Goal: Information Seeking & Learning: Learn about a topic

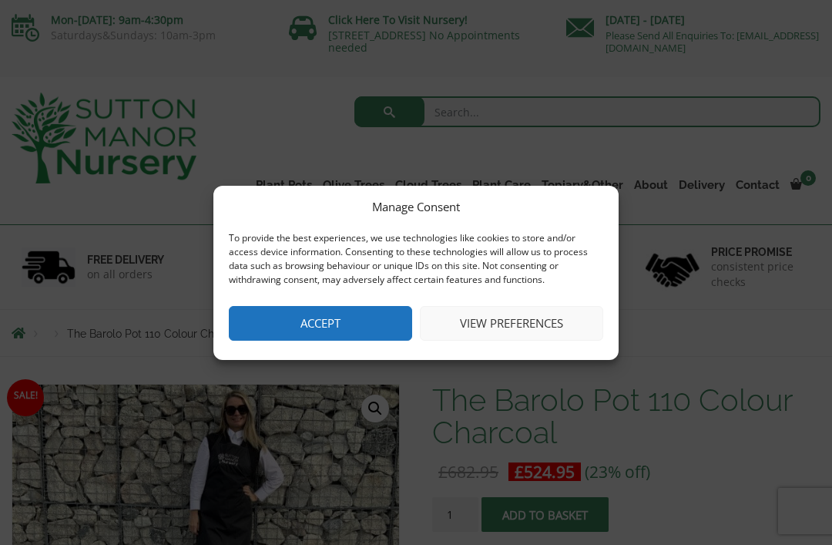
click at [343, 321] on button "Accept" at bounding box center [320, 323] width 183 height 35
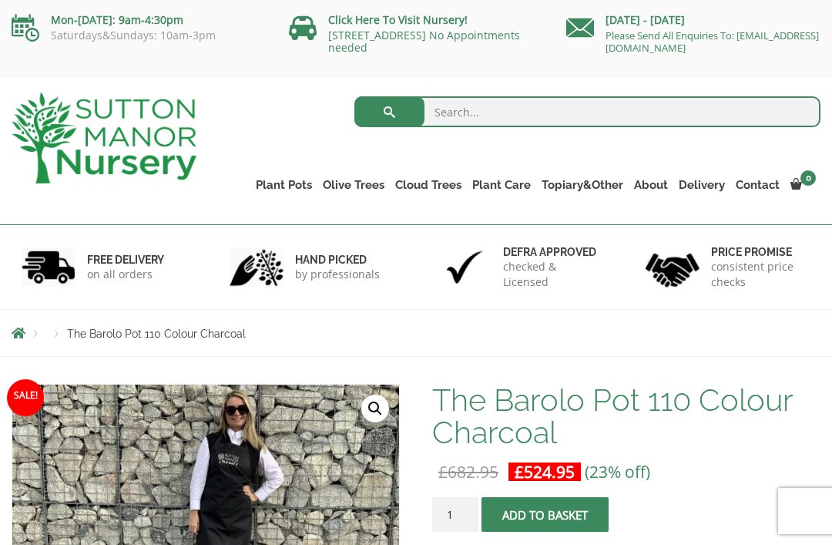
click at [0, 0] on link "Resin Bonded Pots" at bounding box center [0, 0] width 0 height 0
click at [0, 0] on link "The Barolo Pots" at bounding box center [0, 0] width 0 height 0
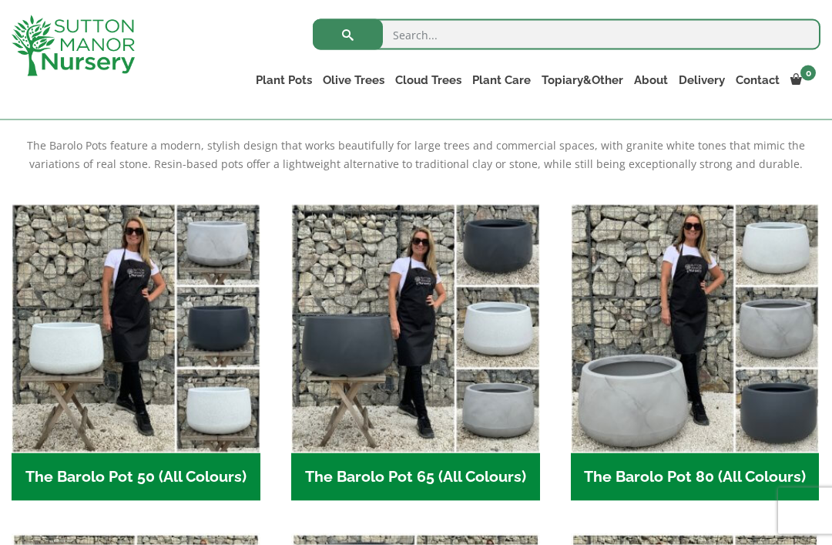
scroll to position [321, 0]
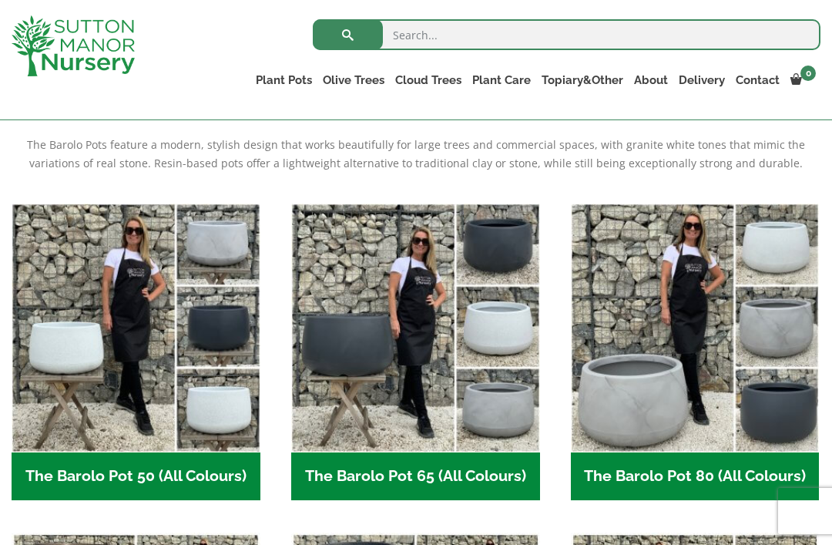
click at [435, 348] on img "Visit product category The Barolo Pot 65 (All Colours)" at bounding box center [415, 327] width 249 height 249
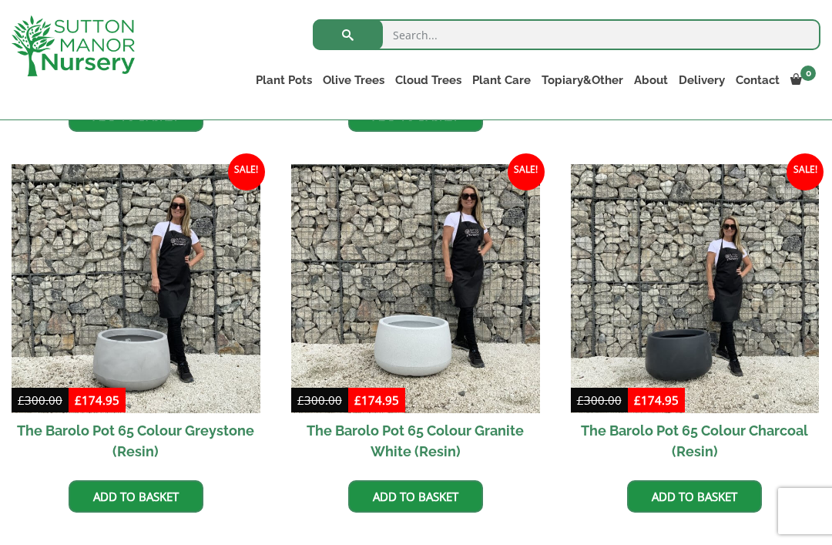
scroll to position [730, 0]
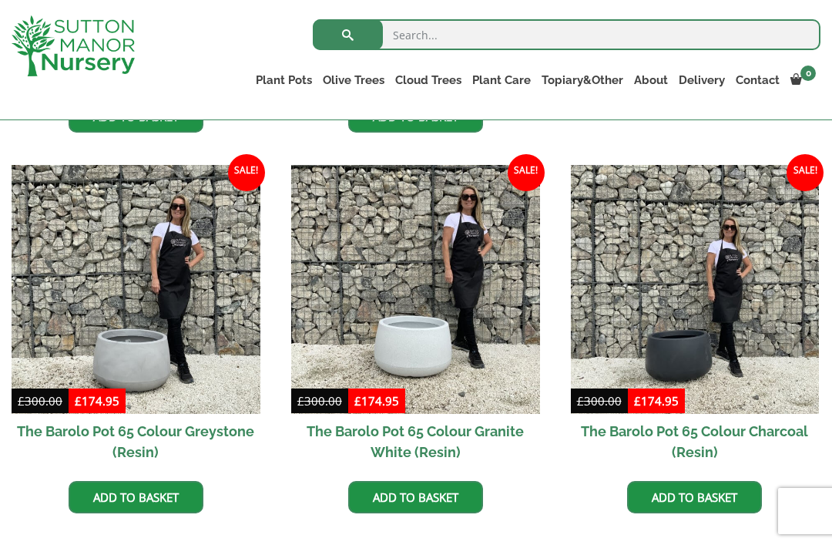
click at [697, 352] on img at bounding box center [695, 289] width 249 height 249
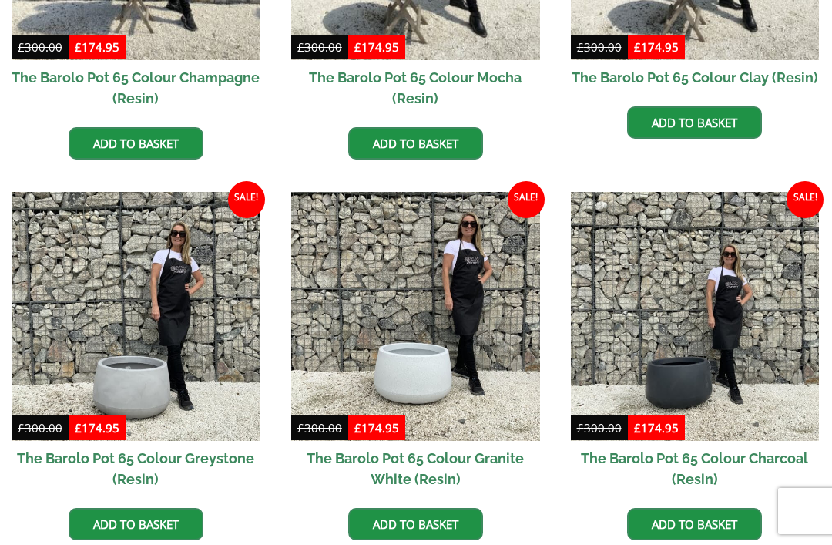
scroll to position [779, 0]
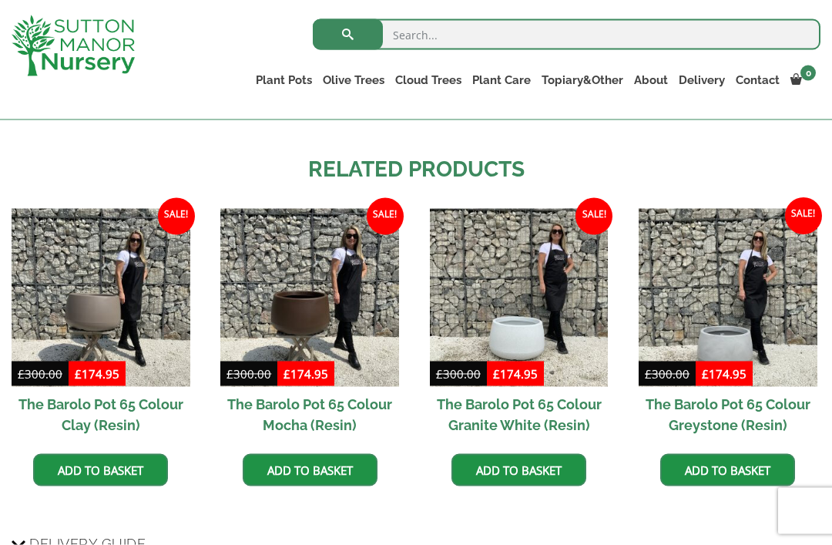
scroll to position [1187, 0]
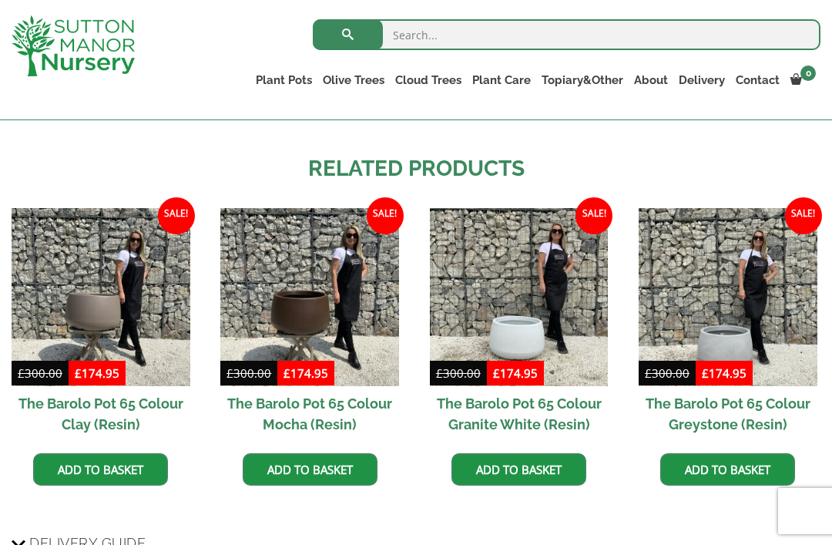
click at [737, 343] on img at bounding box center [728, 297] width 179 height 179
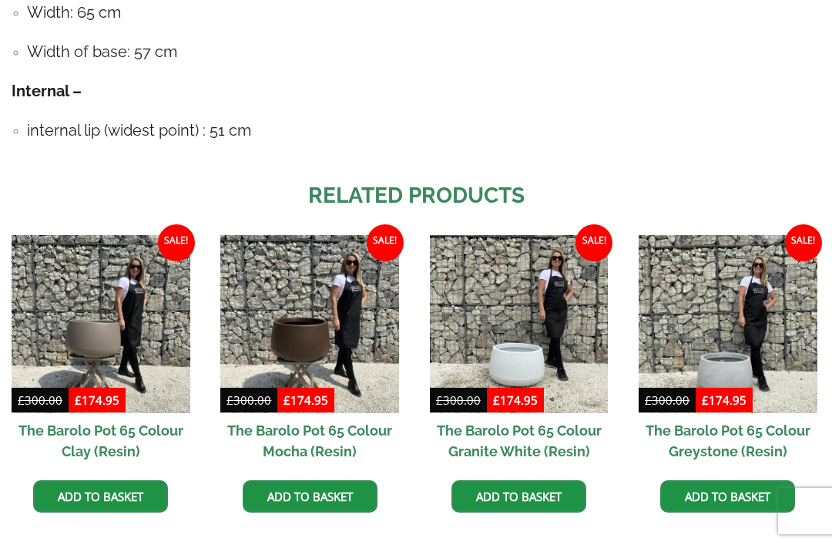
scroll to position [1237, 0]
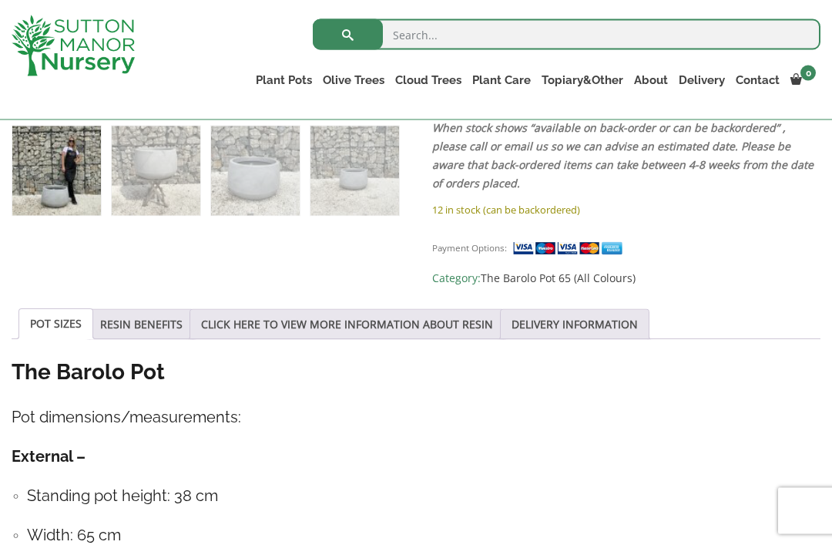
scroll to position [636, 0]
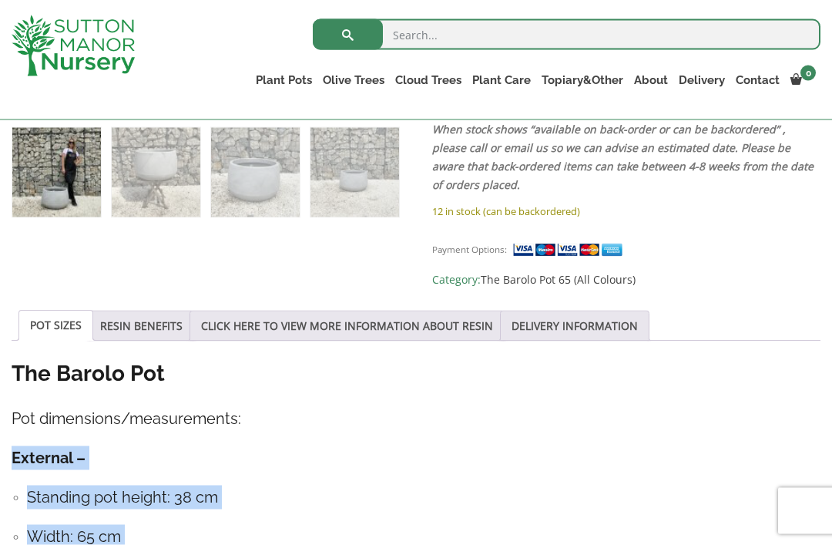
click at [704, 404] on div "The Barolo Pot Pot dimensions/measurements: External – Standing pot height: 38 …" at bounding box center [416, 520] width 809 height 323
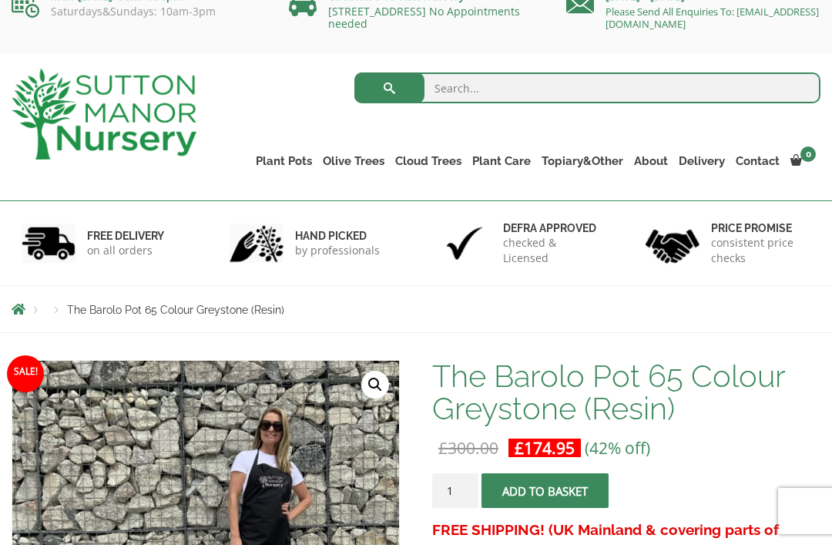
scroll to position [13, 0]
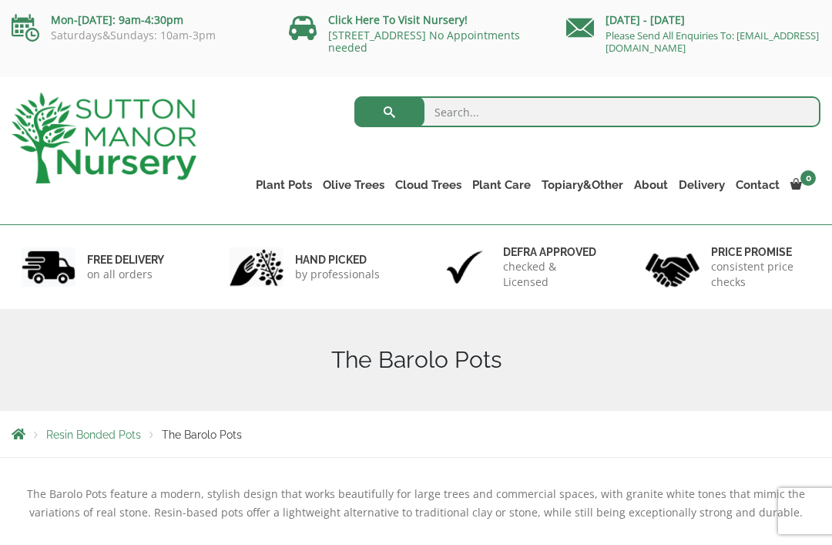
click at [461, 120] on input "search" at bounding box center [587, 111] width 466 height 31
type input "Large tree pots"
click at [389, 112] on button "submit" at bounding box center [389, 111] width 70 height 31
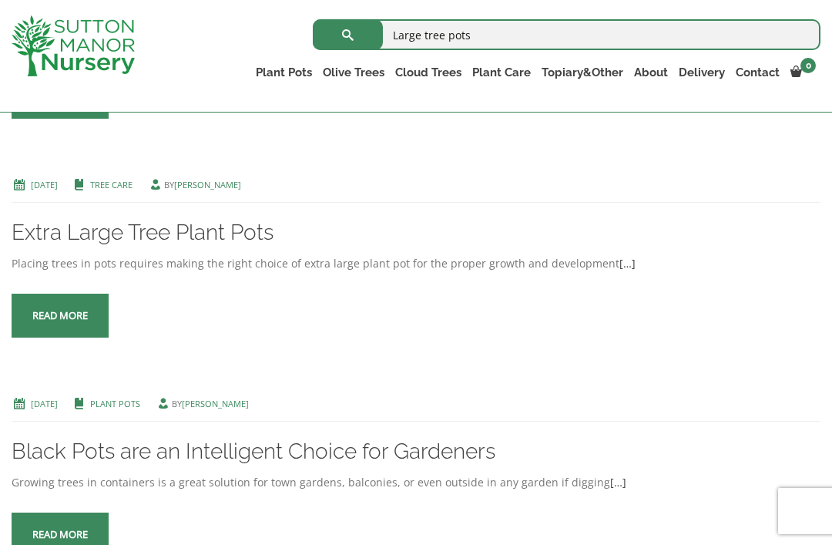
scroll to position [501, 0]
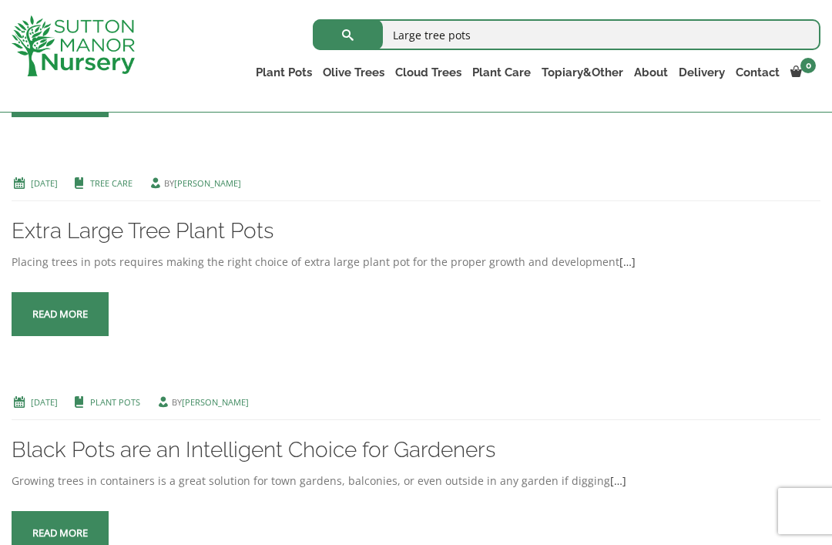
click at [60, 314] on span at bounding box center [60, 314] width 0 height 0
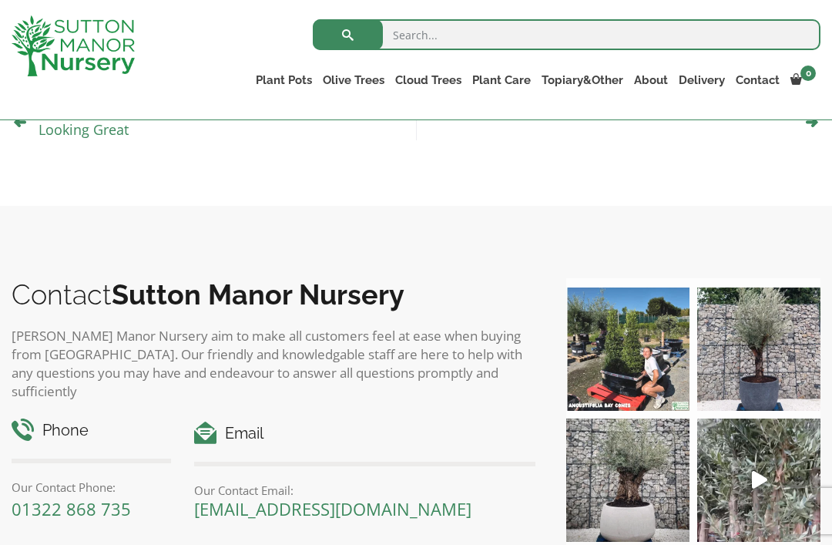
scroll to position [727, 0]
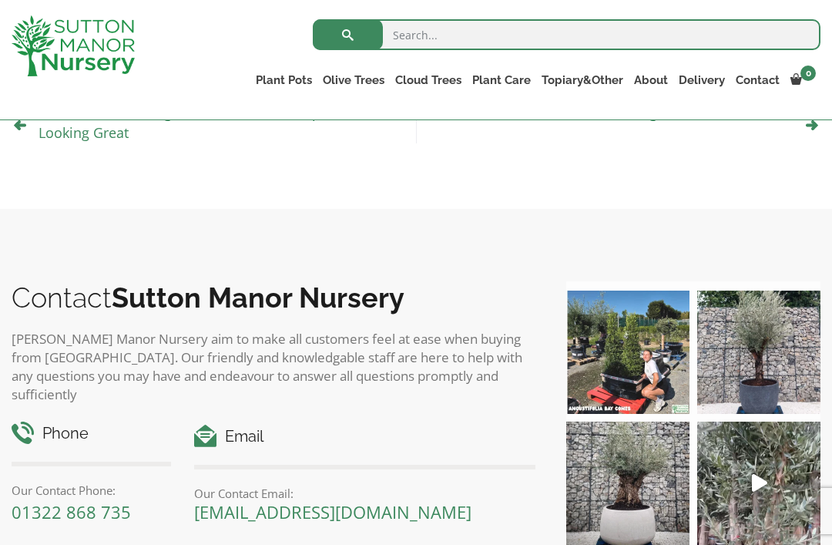
click at [769, 354] on img at bounding box center [758, 351] width 123 height 123
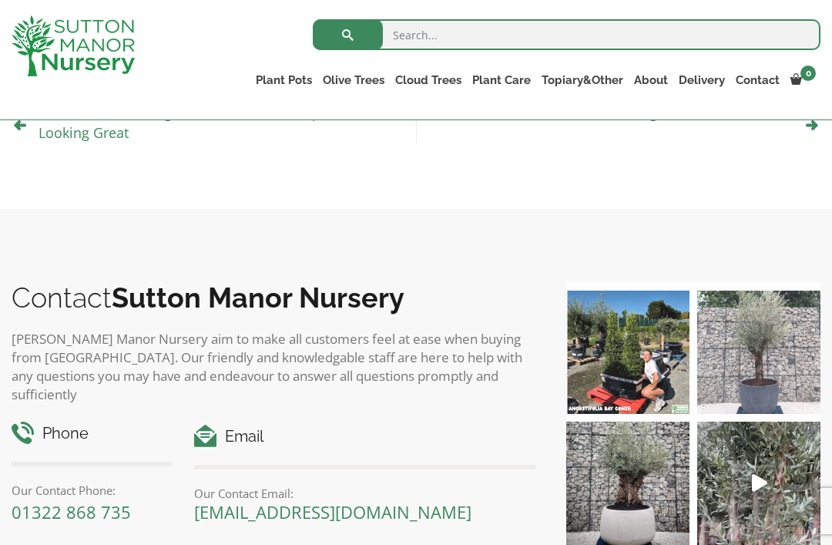
scroll to position [662, 0]
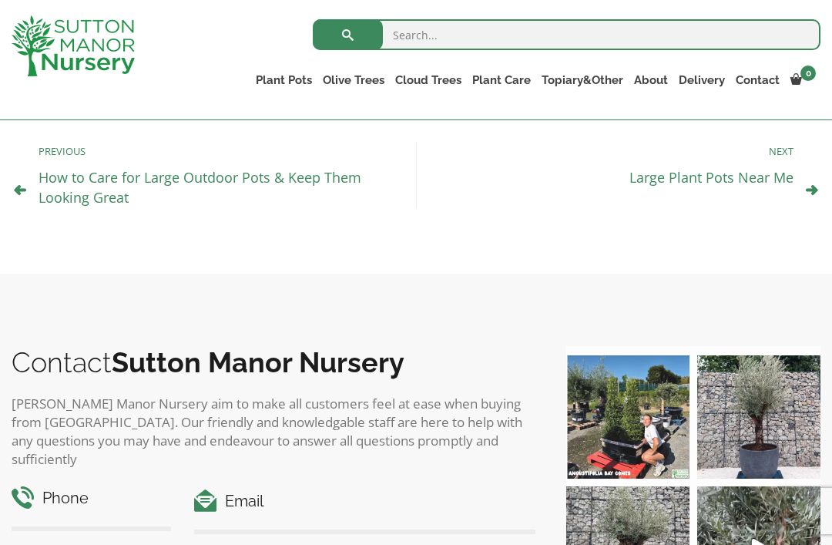
click at [0, 0] on link "Fibre Clay Pots" at bounding box center [0, 0] width 0 height 0
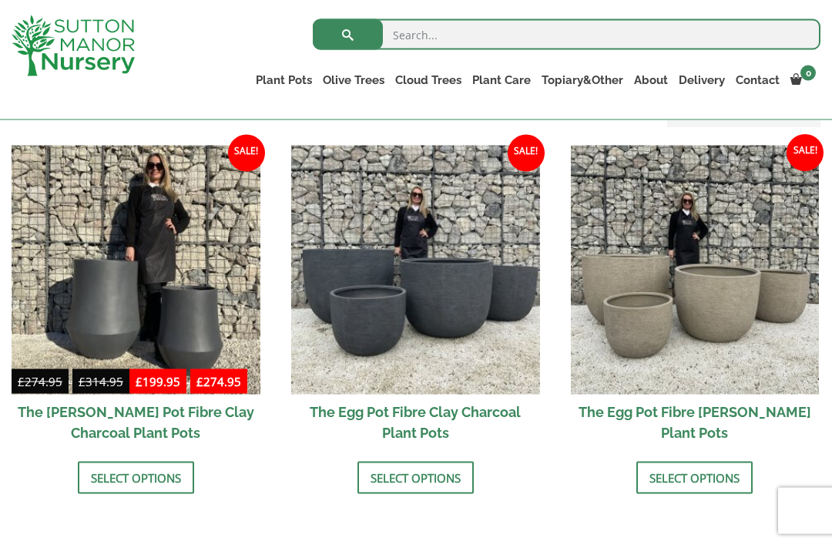
scroll to position [474, 0]
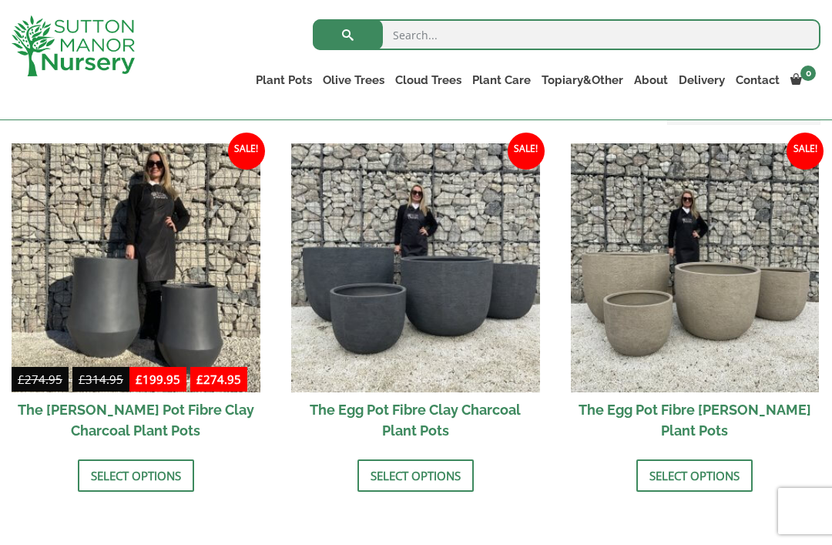
click at [434, 479] on link "Select options" at bounding box center [416, 475] width 116 height 32
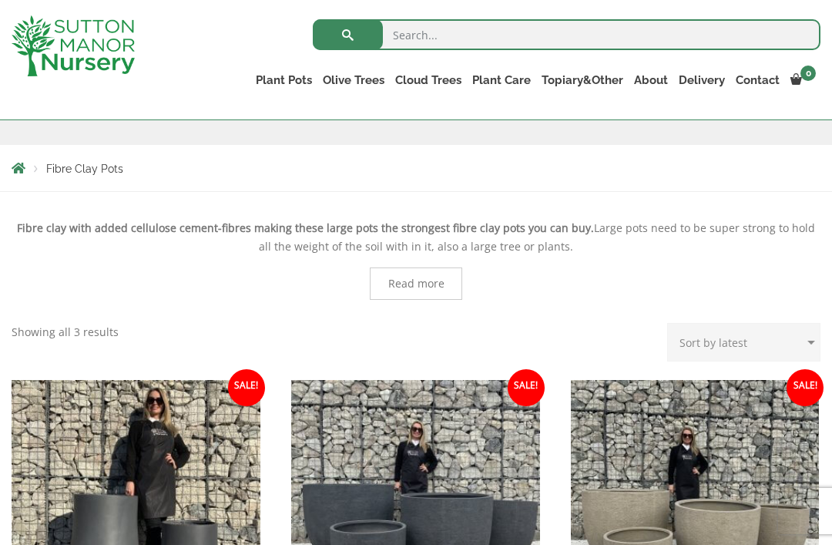
scroll to position [0, 0]
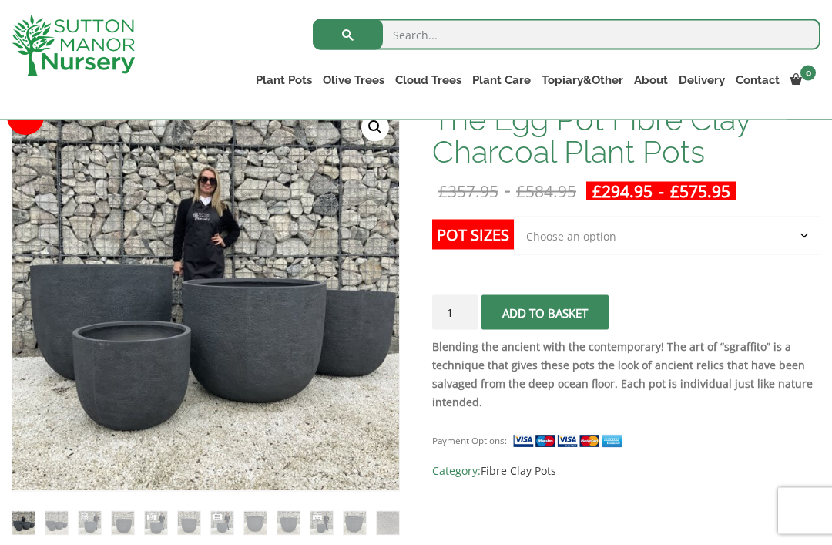
scroll to position [261, 0]
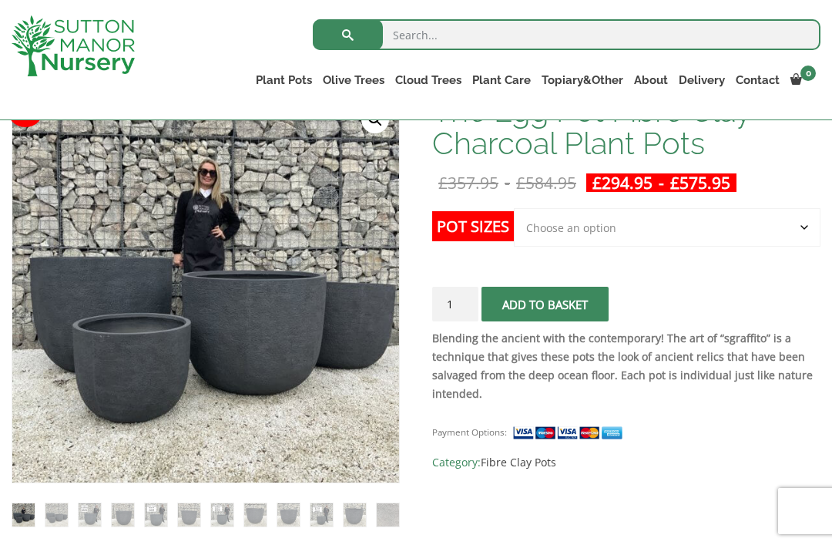
click at [804, 224] on select "Choose an option Click here to buy the 5th To Largest Pot In The Picture Click …" at bounding box center [667, 227] width 307 height 39
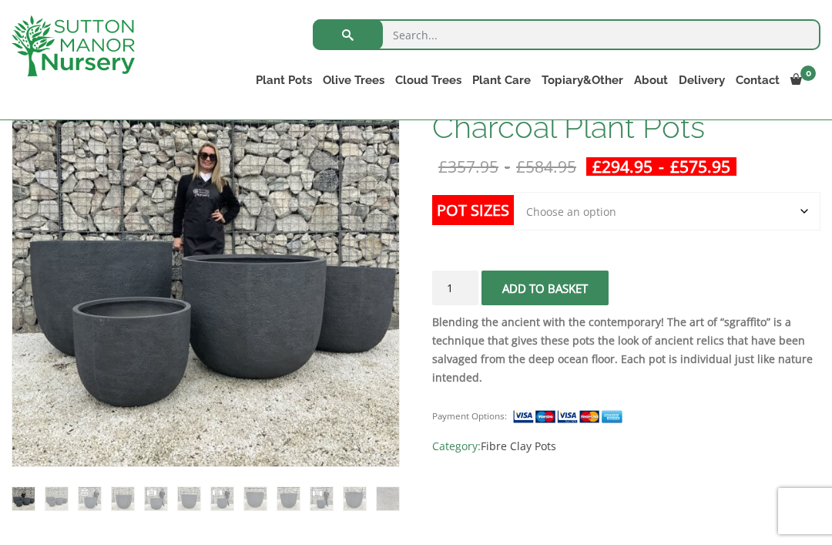
scroll to position [277, 0]
click at [804, 206] on select "Choose an option Click here to buy the 5th To Largest Pot In The Picture Click …" at bounding box center [667, 212] width 307 height 39
select select "Click here to buy the 5th To Largest Pot In The Picture"
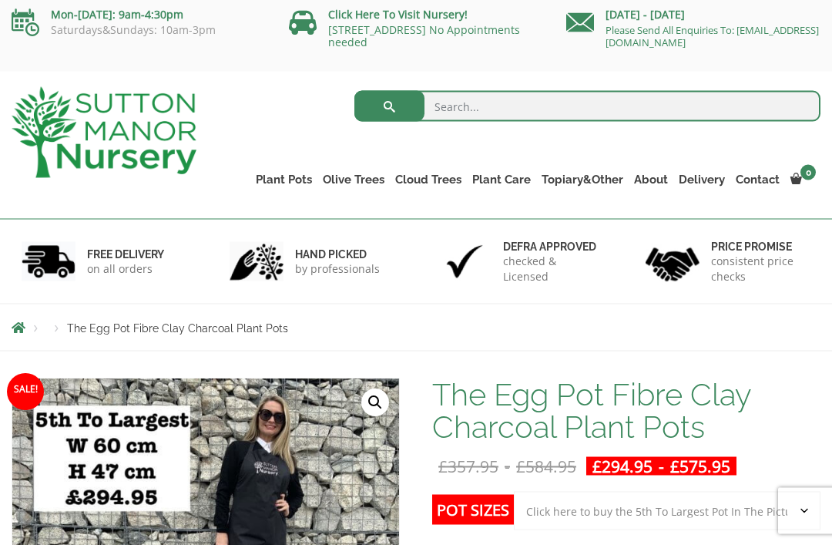
scroll to position [0, 0]
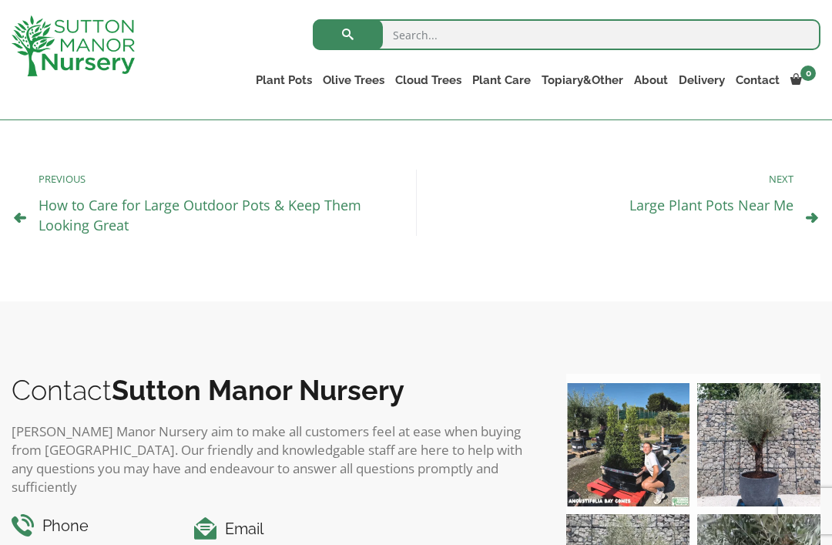
scroll to position [662, 0]
click at [0, 0] on link "Shallow Bowl Grande" at bounding box center [0, 0] width 0 height 0
click at [0, 0] on link "The Rome Bowl" at bounding box center [0, 0] width 0 height 0
click at [0, 0] on link "The Amalfi Pots" at bounding box center [0, 0] width 0 height 0
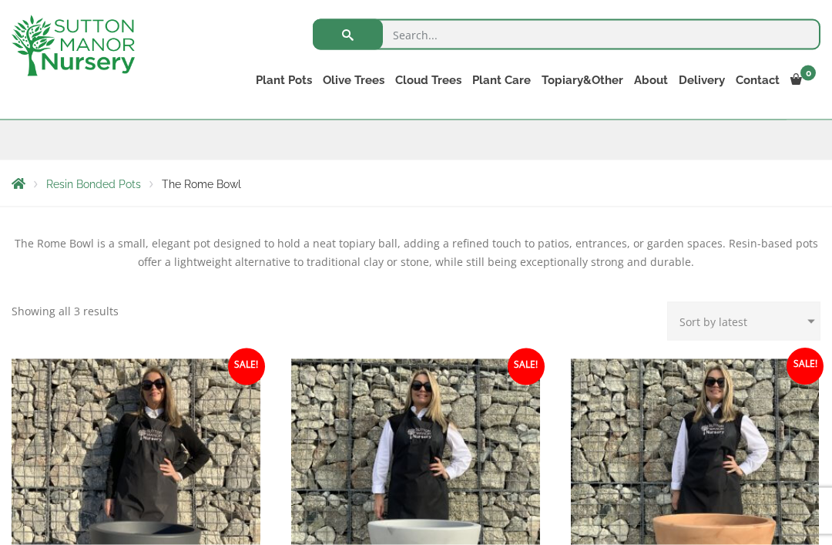
scroll to position [215, 0]
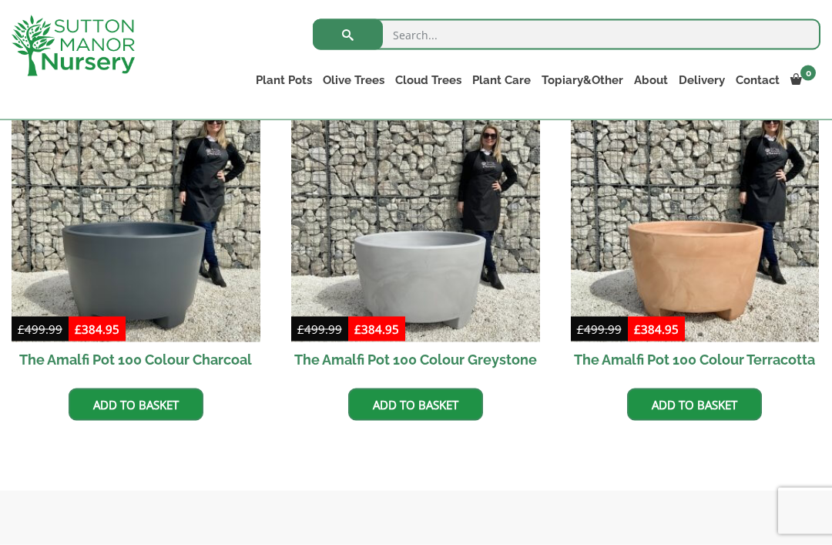
scroll to position [489, 0]
click at [421, 262] on img at bounding box center [415, 216] width 249 height 249
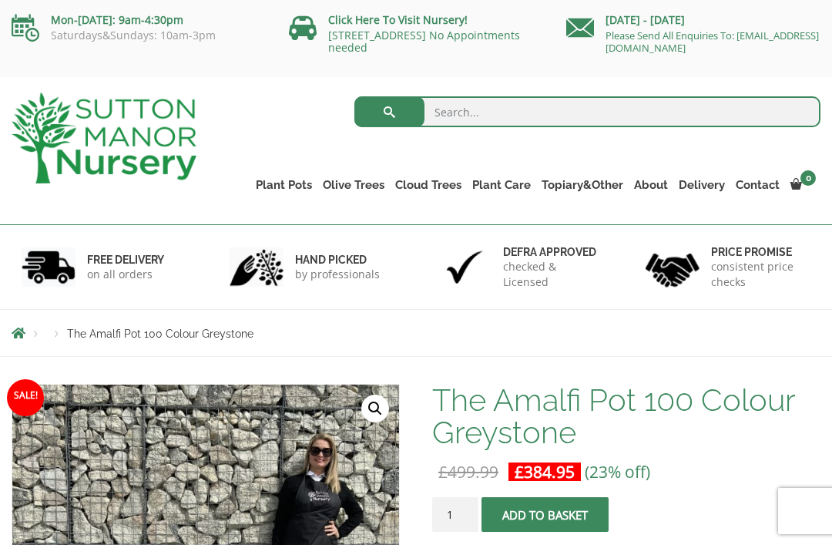
click at [0, 0] on link "The Milan Pots" at bounding box center [0, 0] width 0 height 0
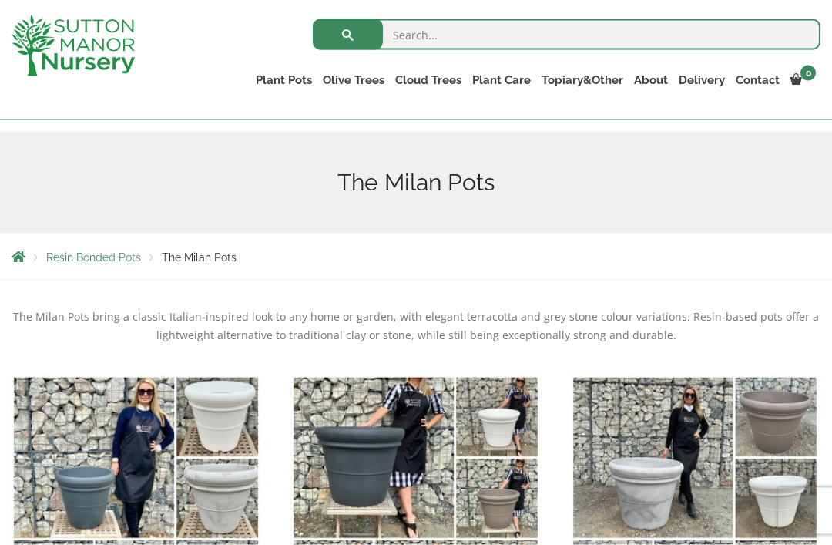
scroll to position [150, 0]
click at [0, 0] on link "The Capri Pots" at bounding box center [0, 0] width 0 height 0
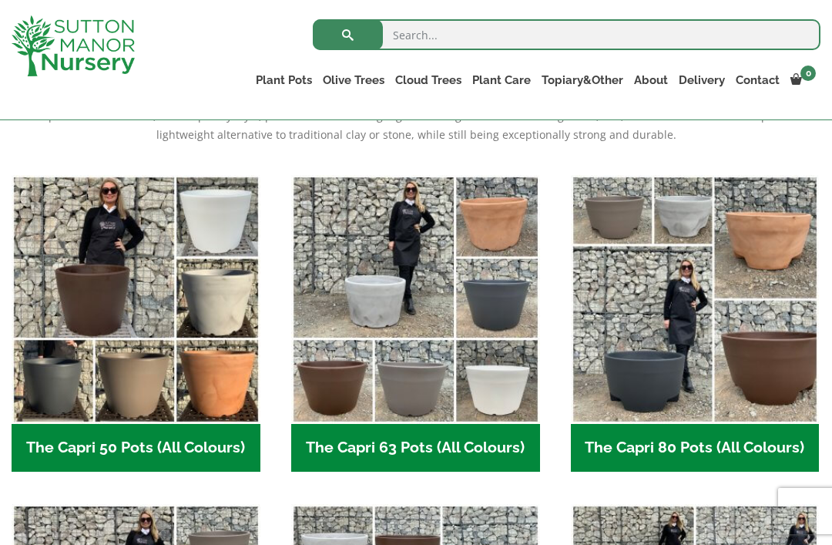
scroll to position [349, 0]
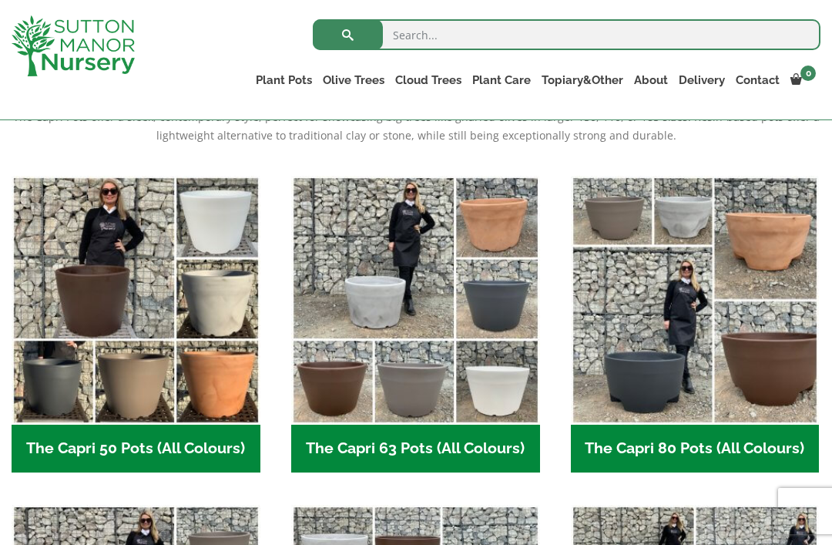
click at [666, 384] on img "Visit product category The Capri 80 Pots (All Colours)" at bounding box center [695, 300] width 249 height 249
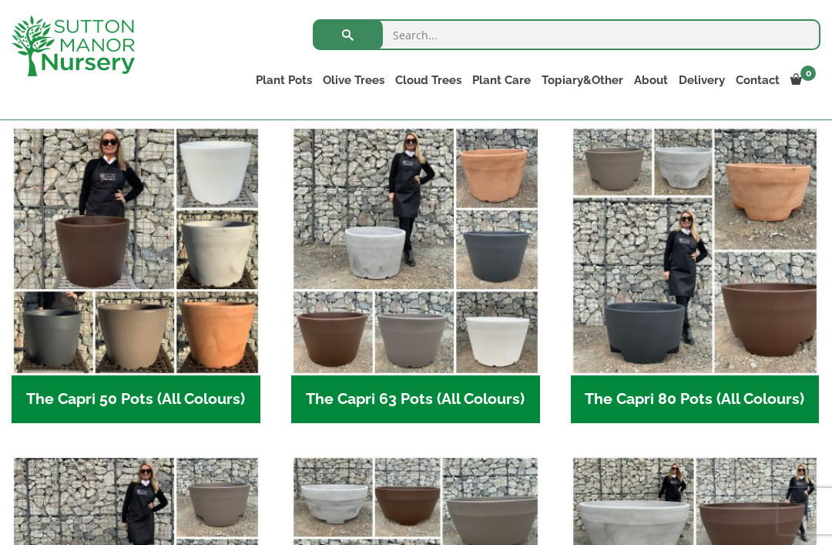
click at [0, 0] on link "The Brunello Pots" at bounding box center [0, 0] width 0 height 0
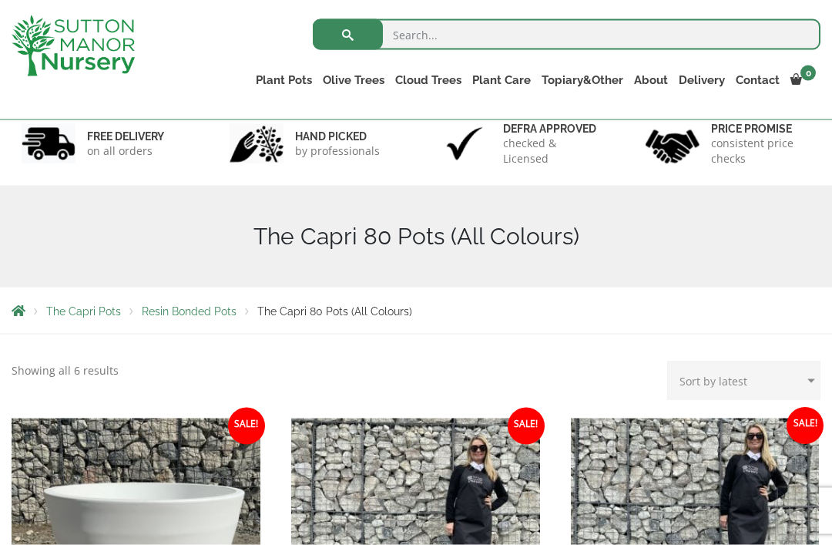
scroll to position [83, 0]
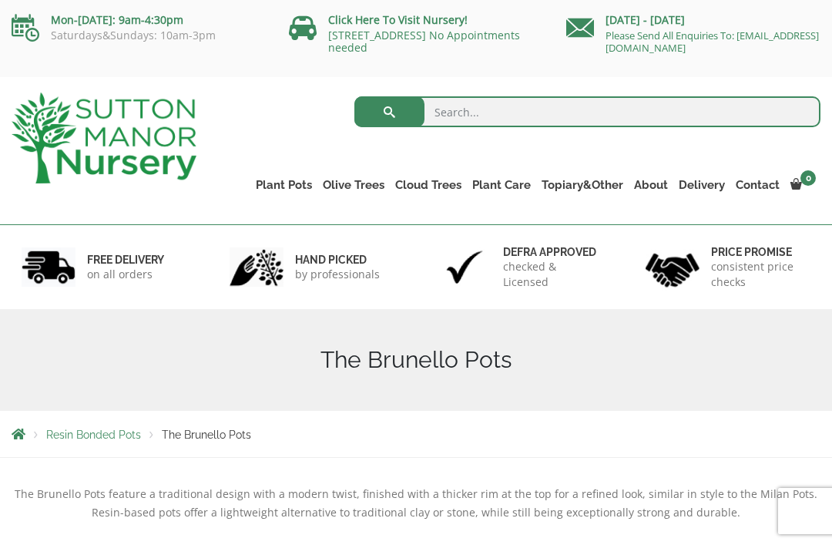
click at [0, 0] on link "The Venice Cube Pots" at bounding box center [0, 0] width 0 height 0
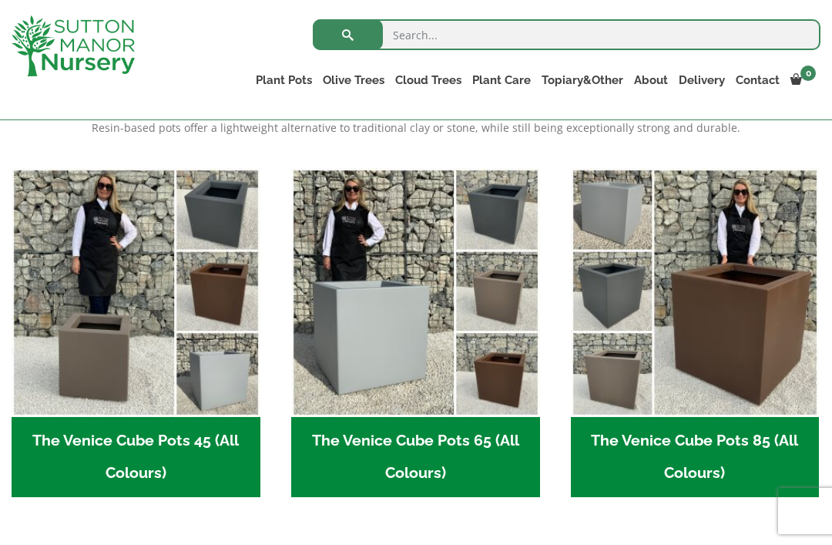
scroll to position [354, 0]
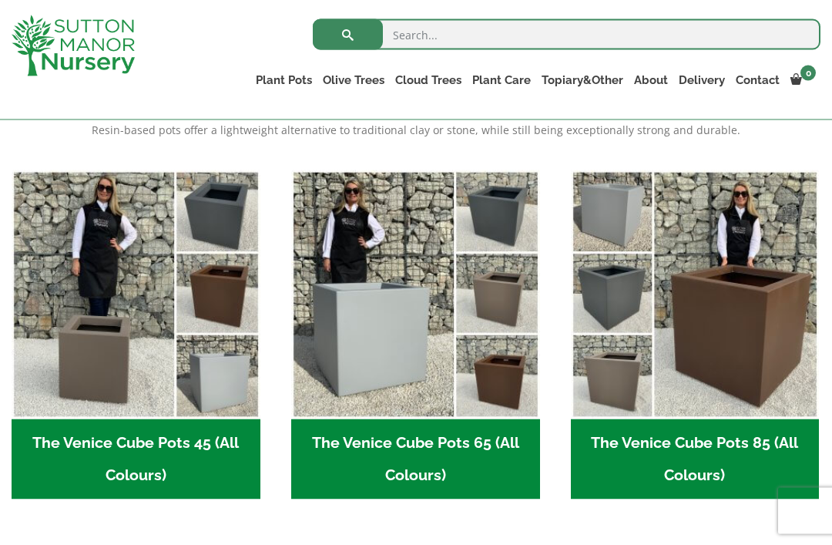
click at [448, 448] on h2 "The Venice Cube Pots 65 (All Colours) (4)" at bounding box center [415, 459] width 249 height 80
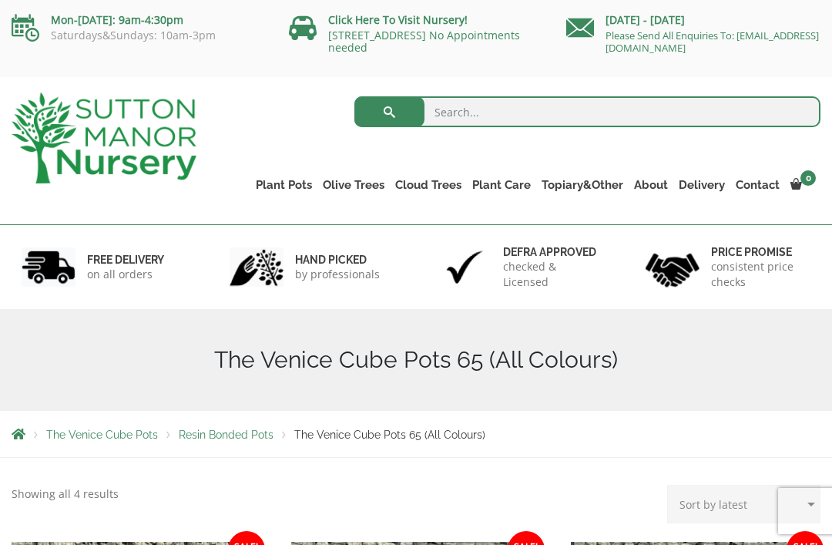
click at [0, 0] on link "The Olive Jar" at bounding box center [0, 0] width 0 height 0
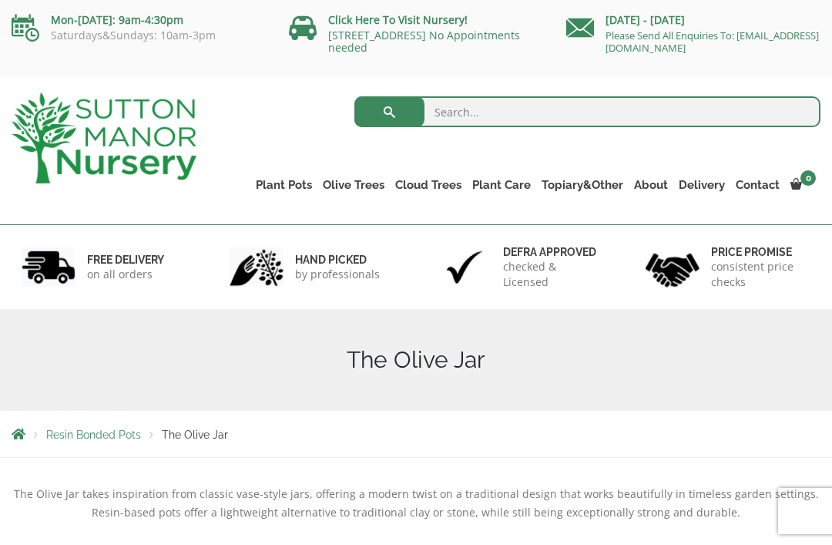
click at [0, 0] on link "The Sicilian Pots" at bounding box center [0, 0] width 0 height 0
click at [0, 0] on link "The Mediterranean Pots" at bounding box center [0, 0] width 0 height 0
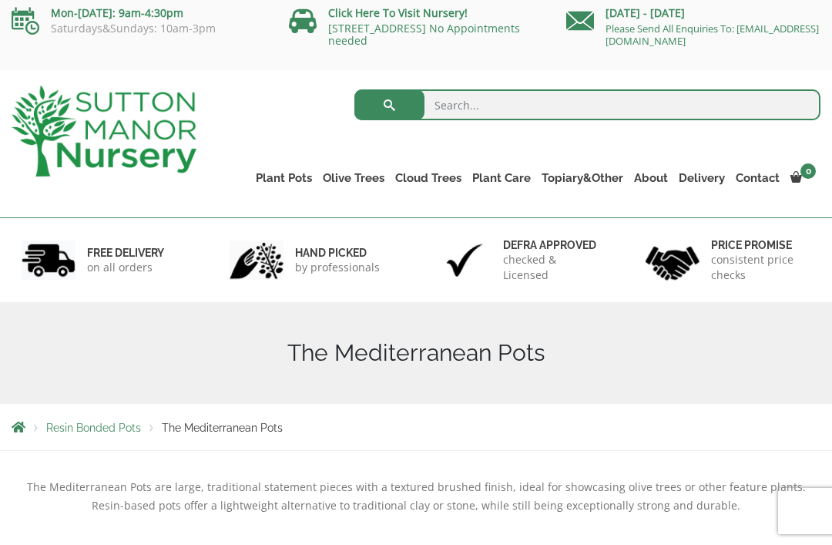
scroll to position [29, 0]
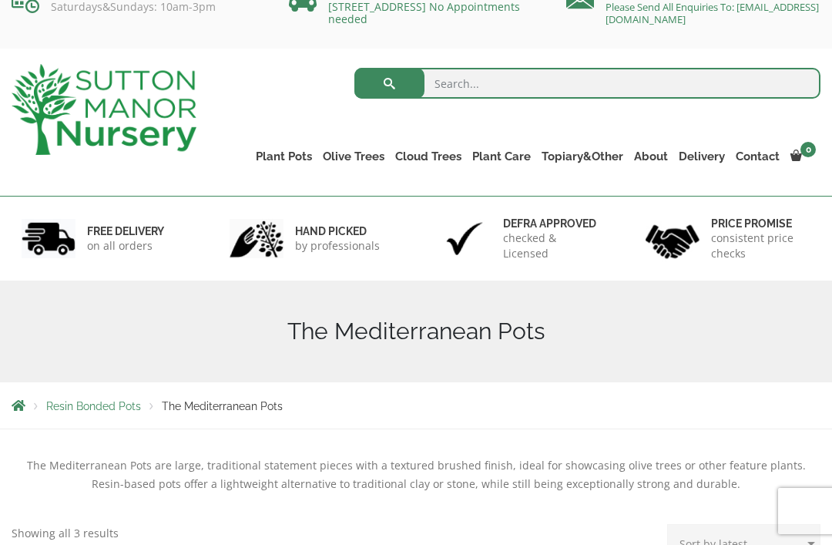
click at [0, 0] on link "The San Marino Pots" at bounding box center [0, 0] width 0 height 0
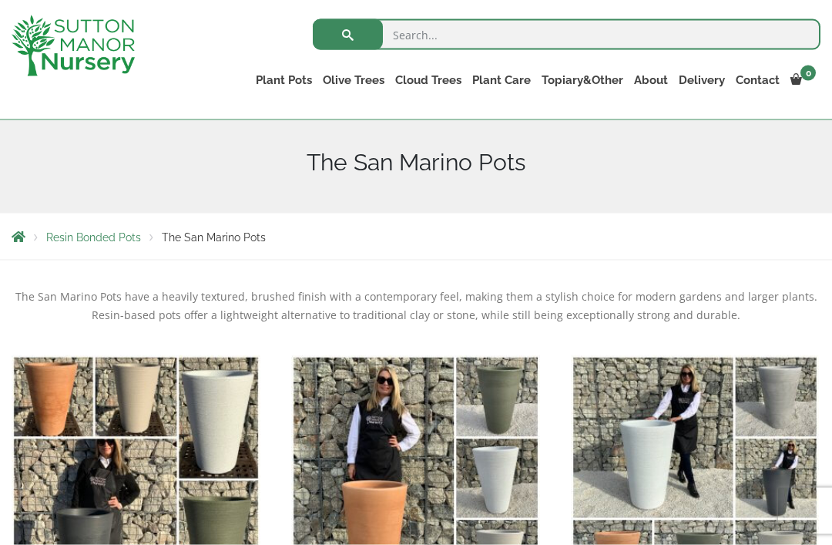
scroll to position [170, 0]
click at [0, 0] on link "The Olive Jar" at bounding box center [0, 0] width 0 height 0
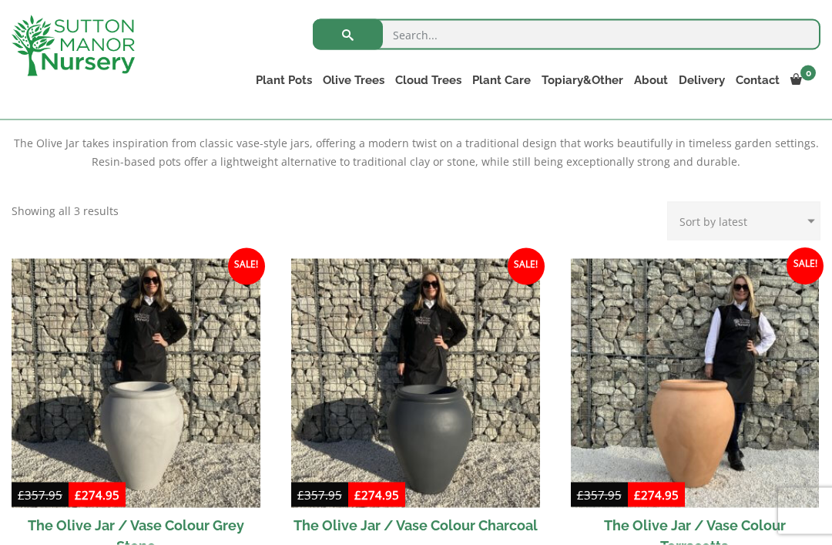
scroll to position [324, 0]
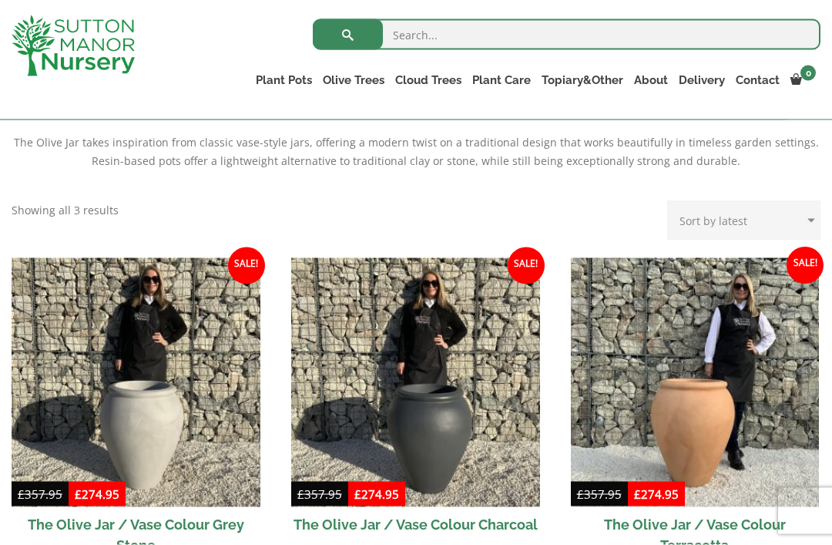
click at [0, 0] on link "The Pompei Pots" at bounding box center [0, 0] width 0 height 0
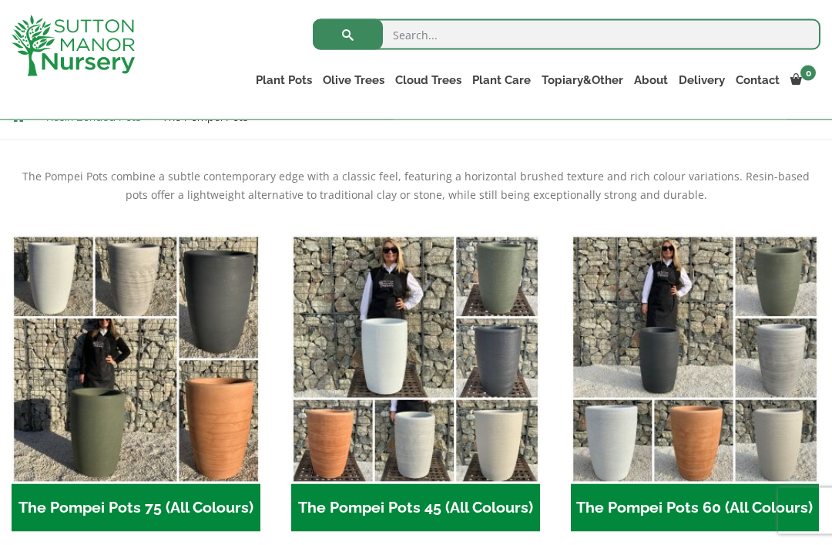
scroll to position [291, 0]
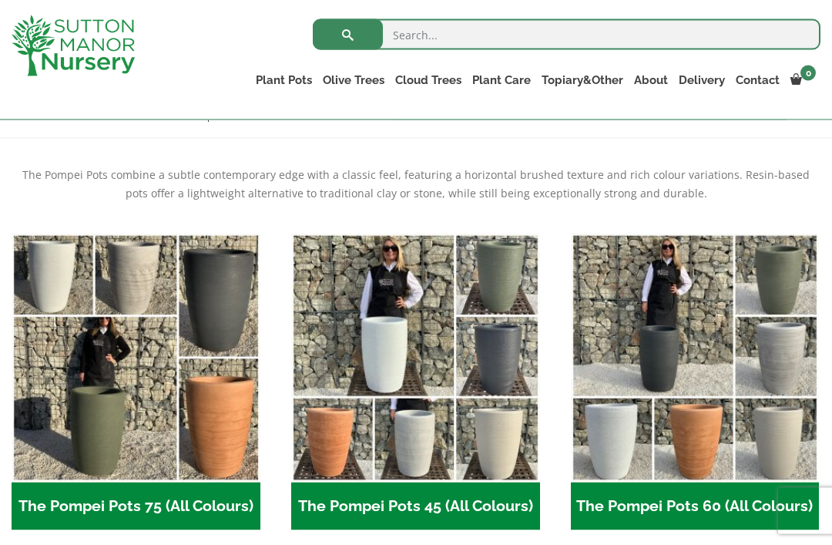
click at [0, 0] on link "The Pisa Pot 80 (All Colours)" at bounding box center [0, 0] width 0 height 0
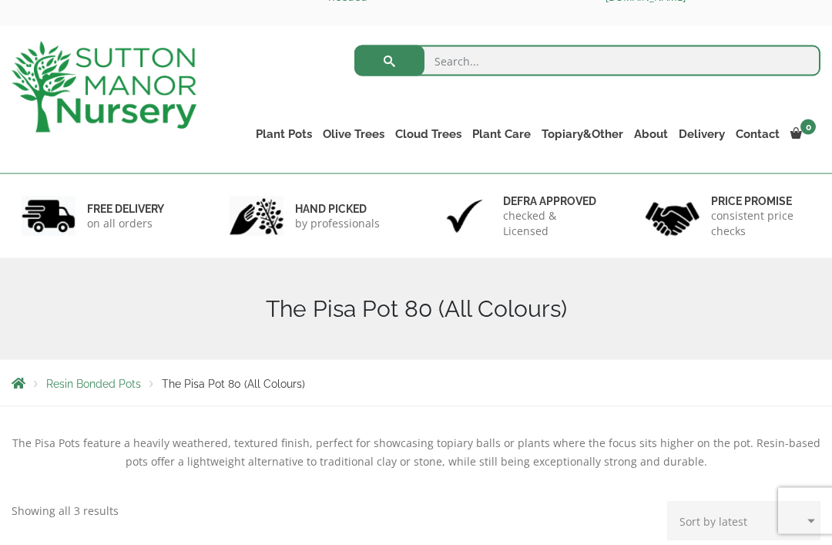
scroll to position [31, 0]
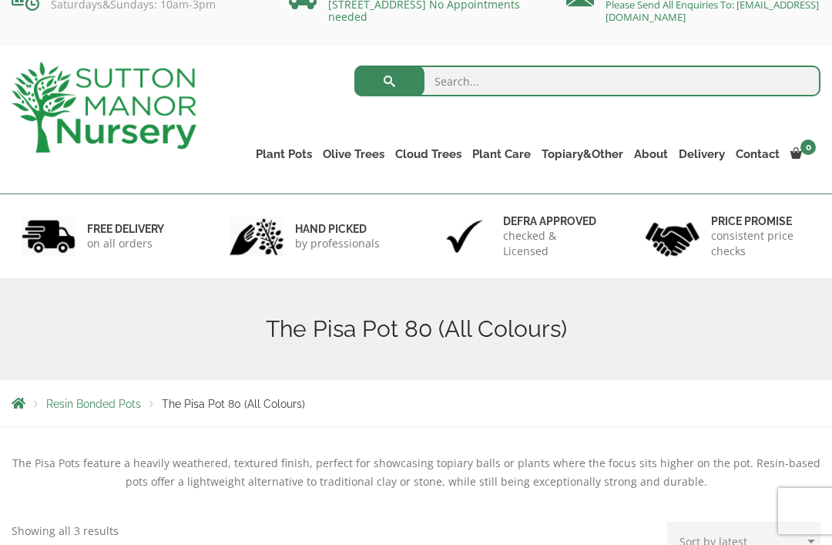
click at [0, 0] on link "The Barolo Pots" at bounding box center [0, 0] width 0 height 0
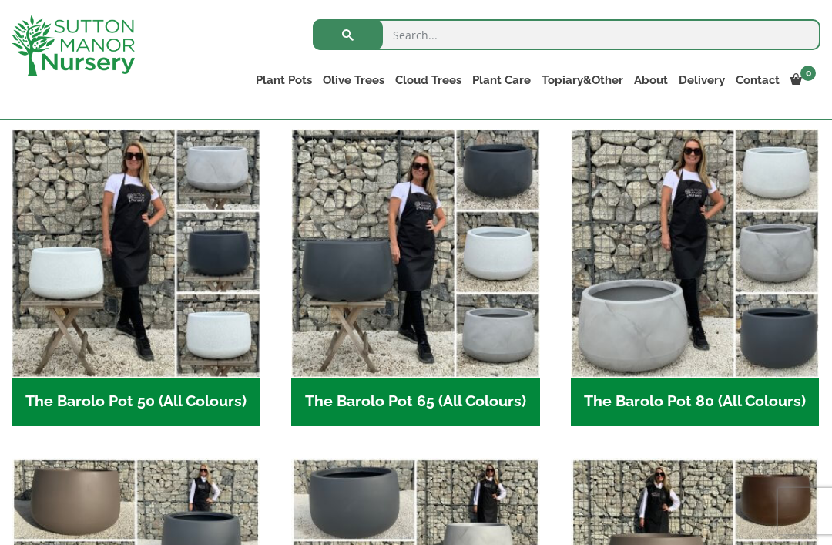
scroll to position [395, 0]
click at [444, 400] on h2 "The Barolo Pot 65 (All Colours) (6)" at bounding box center [415, 402] width 249 height 48
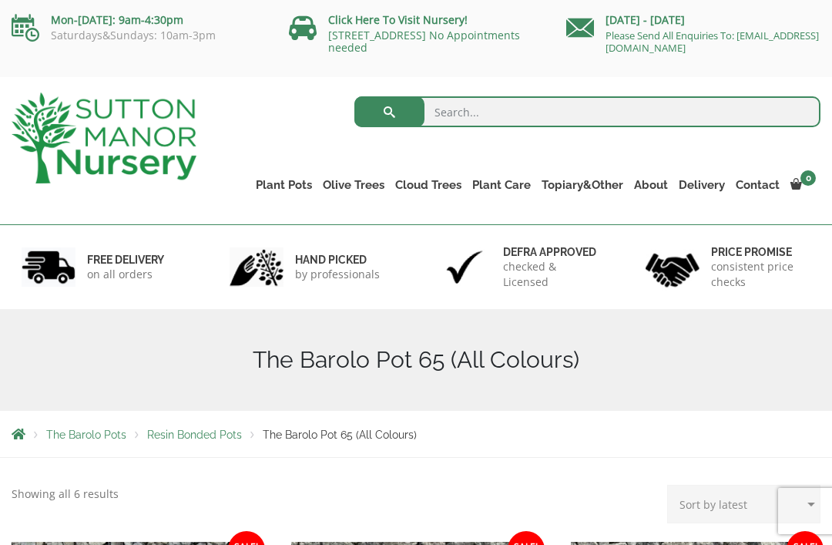
click at [752, 187] on link "Contact" at bounding box center [757, 185] width 55 height 22
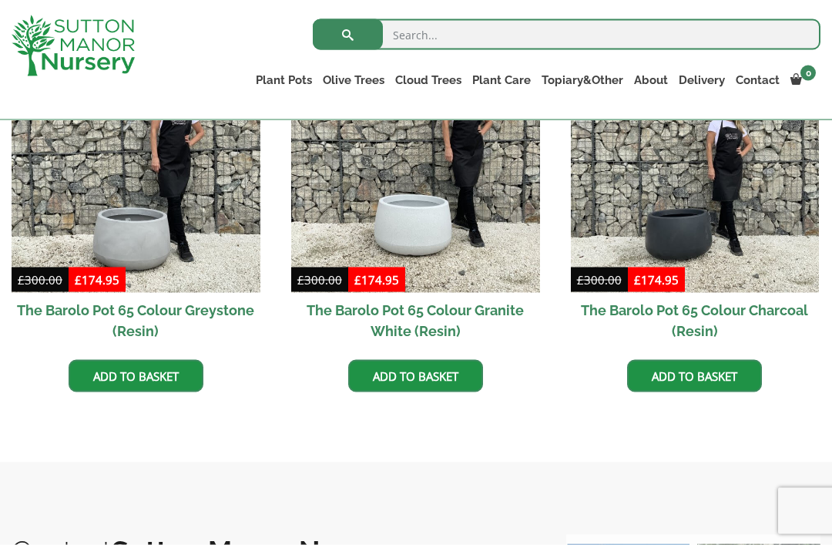
scroll to position [851, 0]
click at [701, 206] on img at bounding box center [695, 167] width 249 height 249
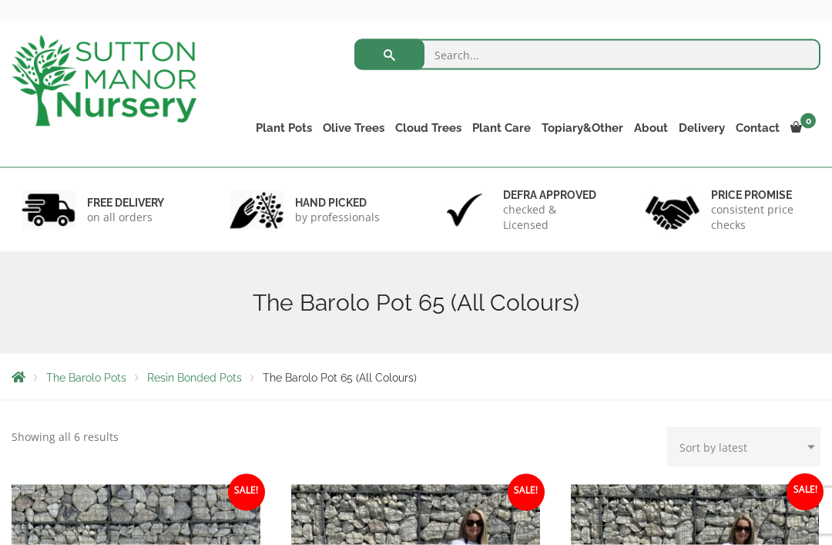
scroll to position [58, 0]
click at [0, 0] on link "The Barolo Pots" at bounding box center [0, 0] width 0 height 0
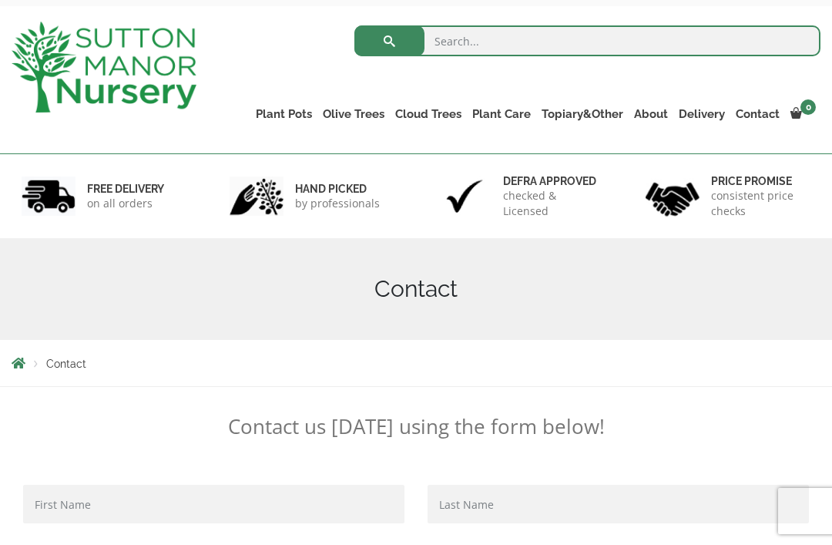
scroll to position [69, 0]
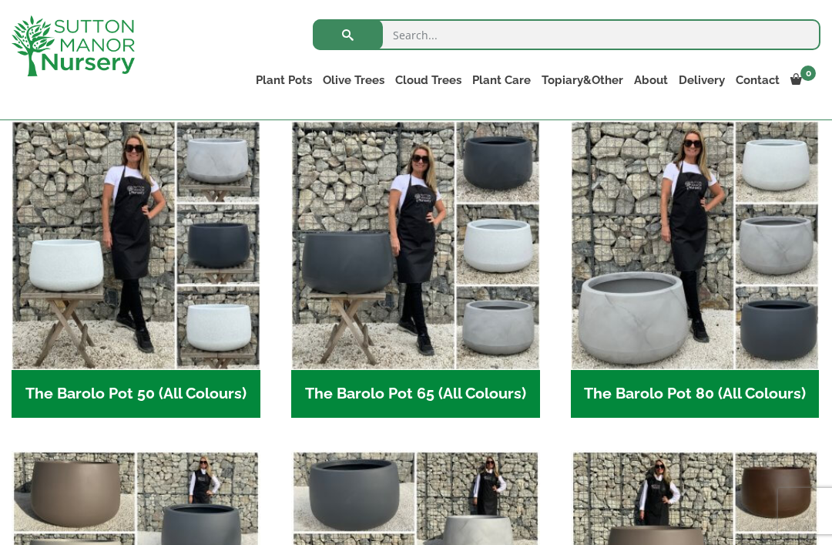
scroll to position [405, 0]
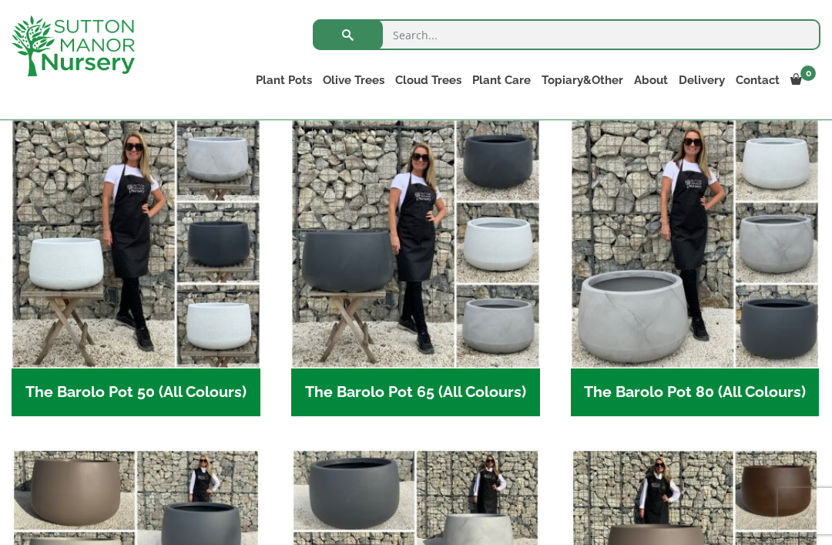
click at [723, 256] on img "Visit product category The Barolo Pot 80 (All Colours)" at bounding box center [695, 243] width 249 height 249
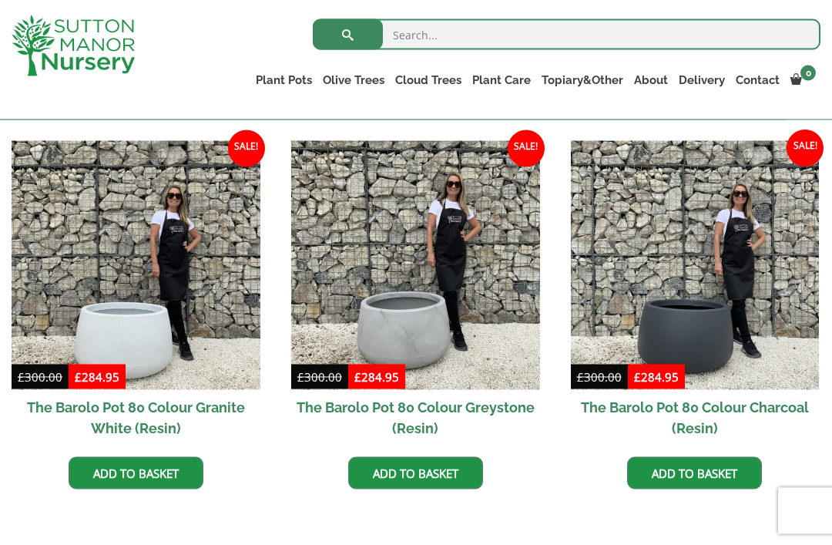
scroll to position [754, 0]
click at [705, 281] on img at bounding box center [695, 264] width 249 height 249
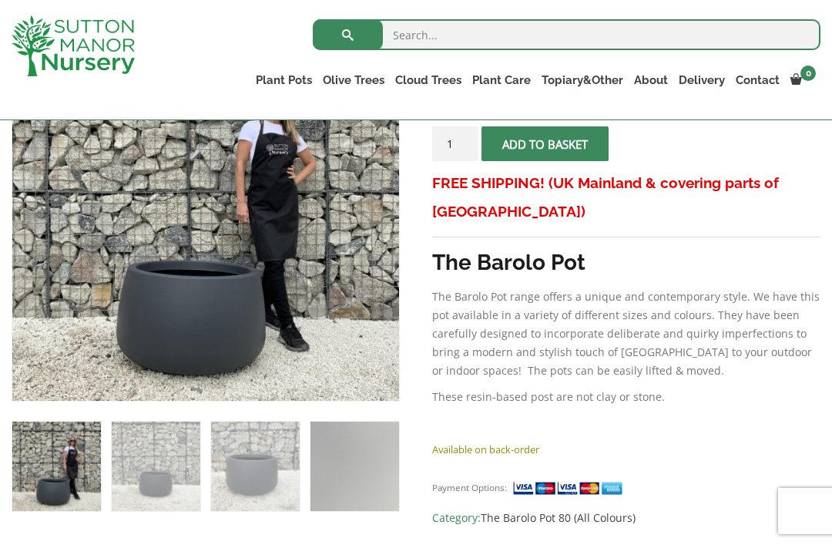
scroll to position [478, 0]
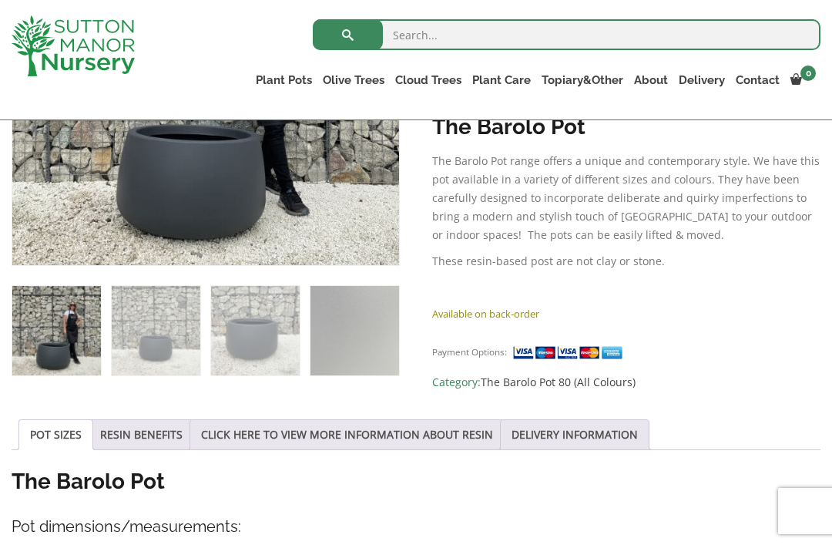
click at [798, 388] on span "Category: The Barolo Pot 80 (All Colours)" at bounding box center [626, 382] width 388 height 18
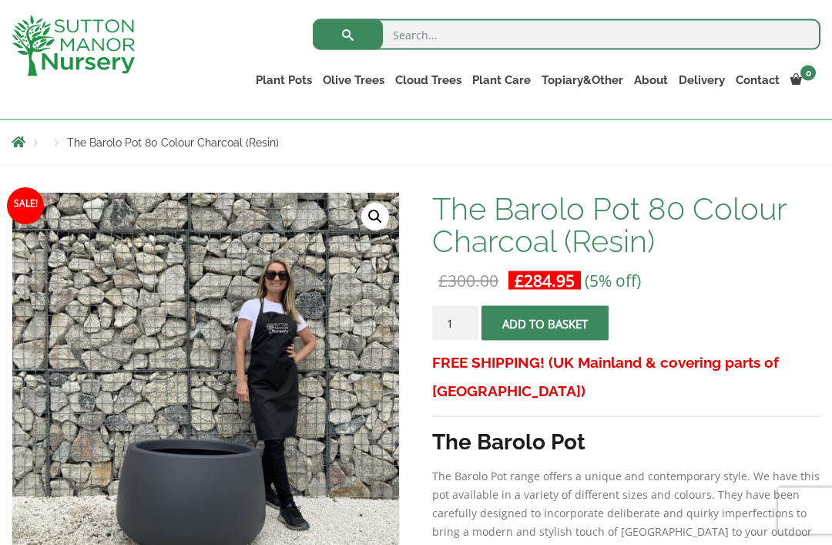
scroll to position [0, 0]
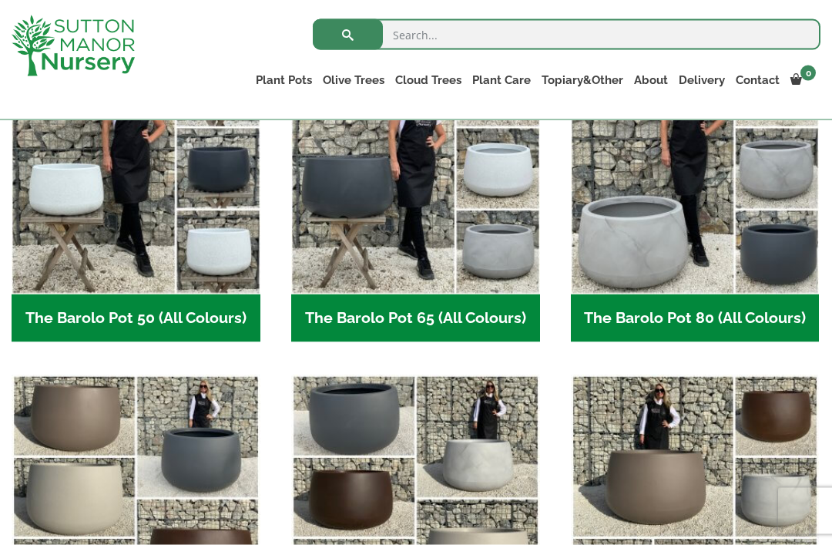
scroll to position [480, 0]
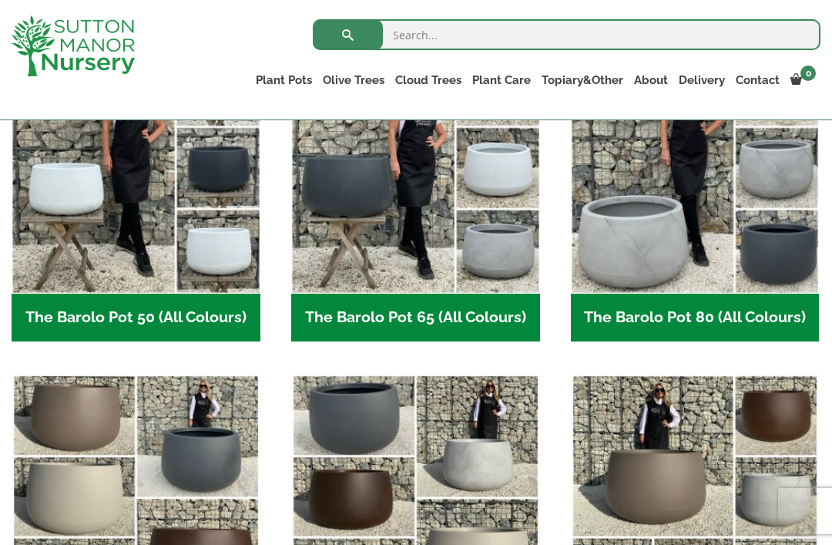
click at [733, 210] on img "Visit product category The Barolo Pot 80 (All Colours)" at bounding box center [695, 169] width 249 height 249
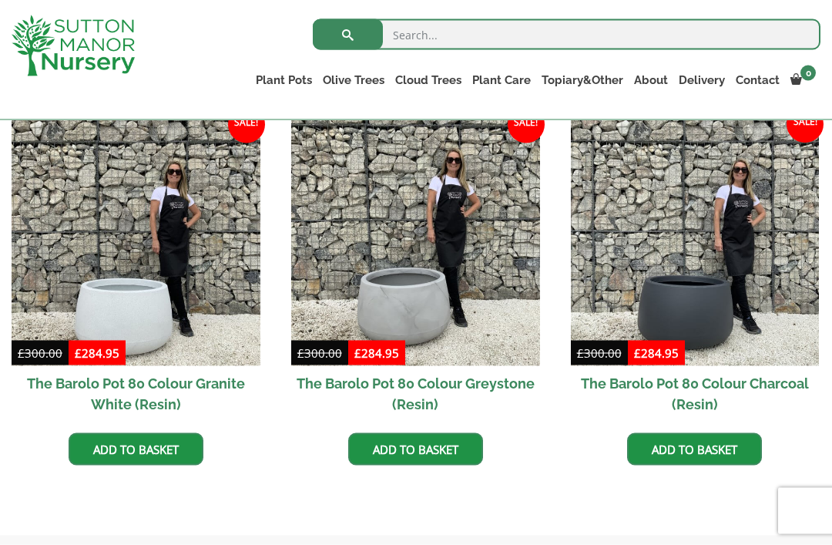
scroll to position [779, 0]
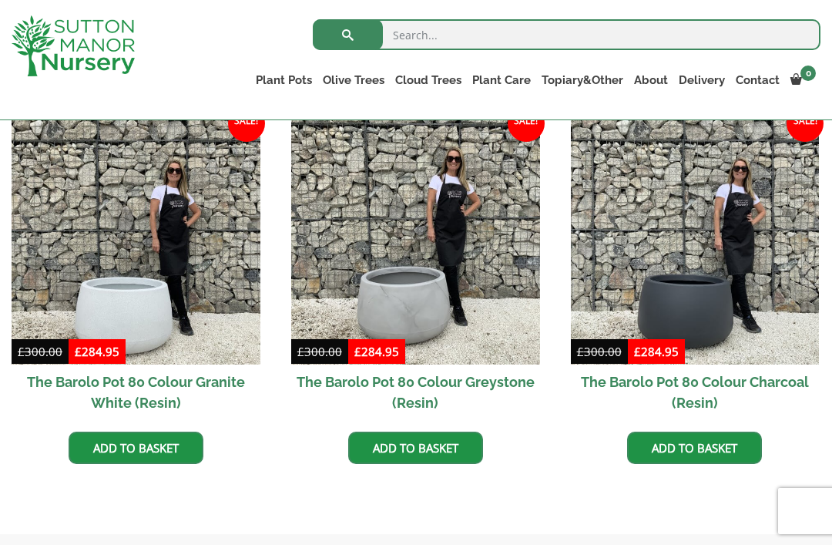
click at [710, 83] on link "Delivery" at bounding box center [701, 80] width 57 height 22
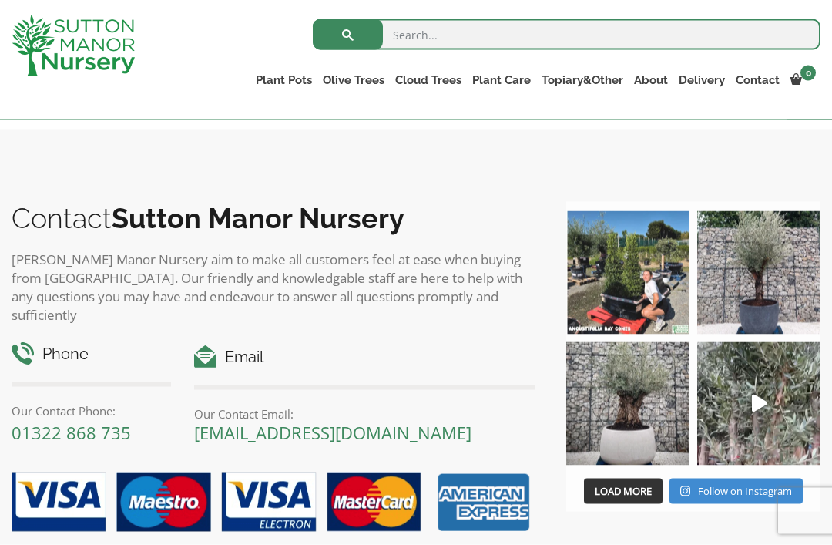
scroll to position [1184, 0]
click at [751, 393] on img at bounding box center [758, 402] width 123 height 123
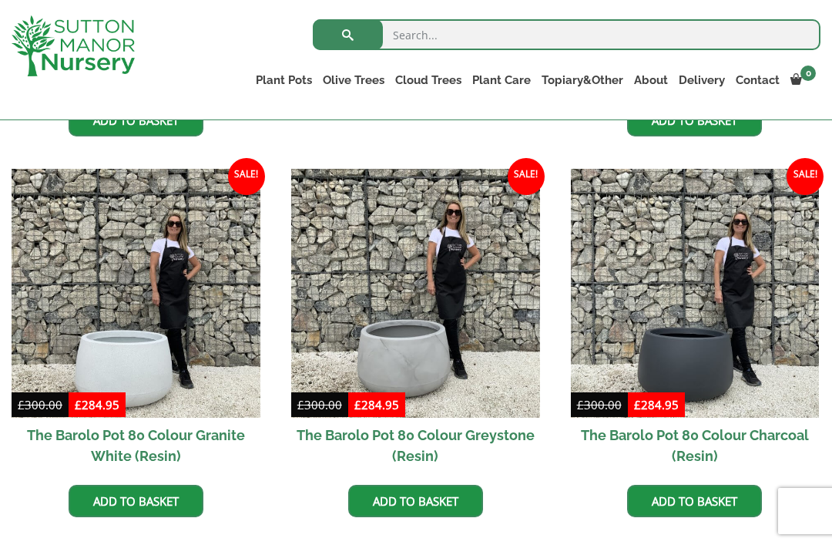
scroll to position [775, 0]
